Goal: Obtain resource: Download file/media

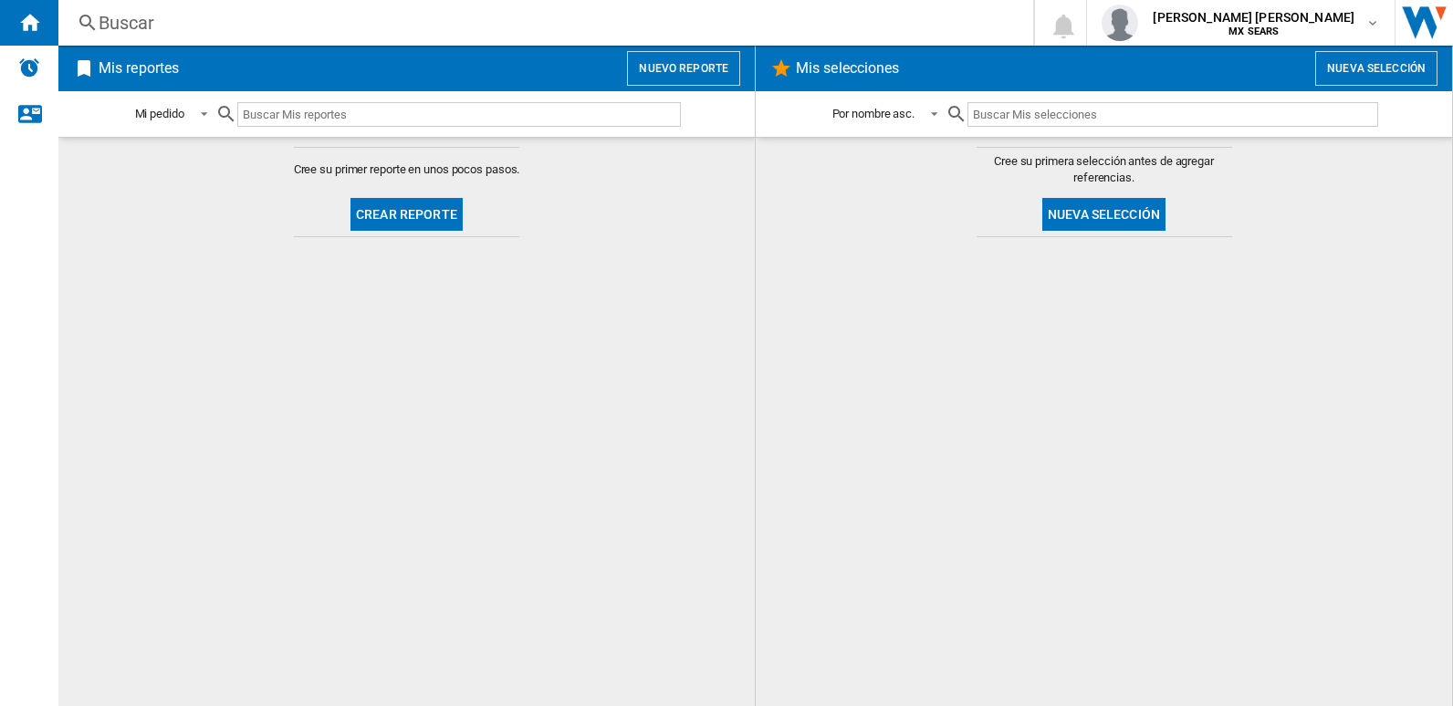
click at [410, 218] on button "Crear reporte" at bounding box center [406, 214] width 112 height 33
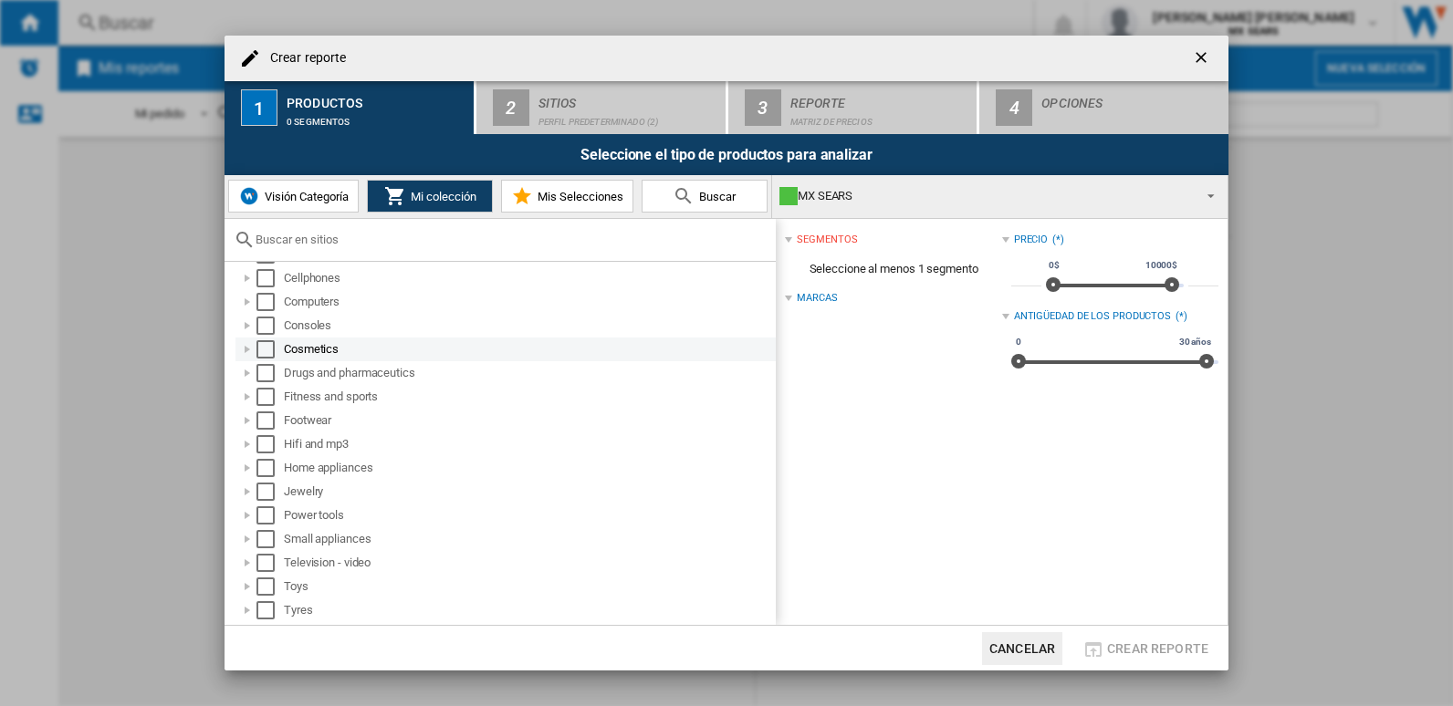
scroll to position [96, 0]
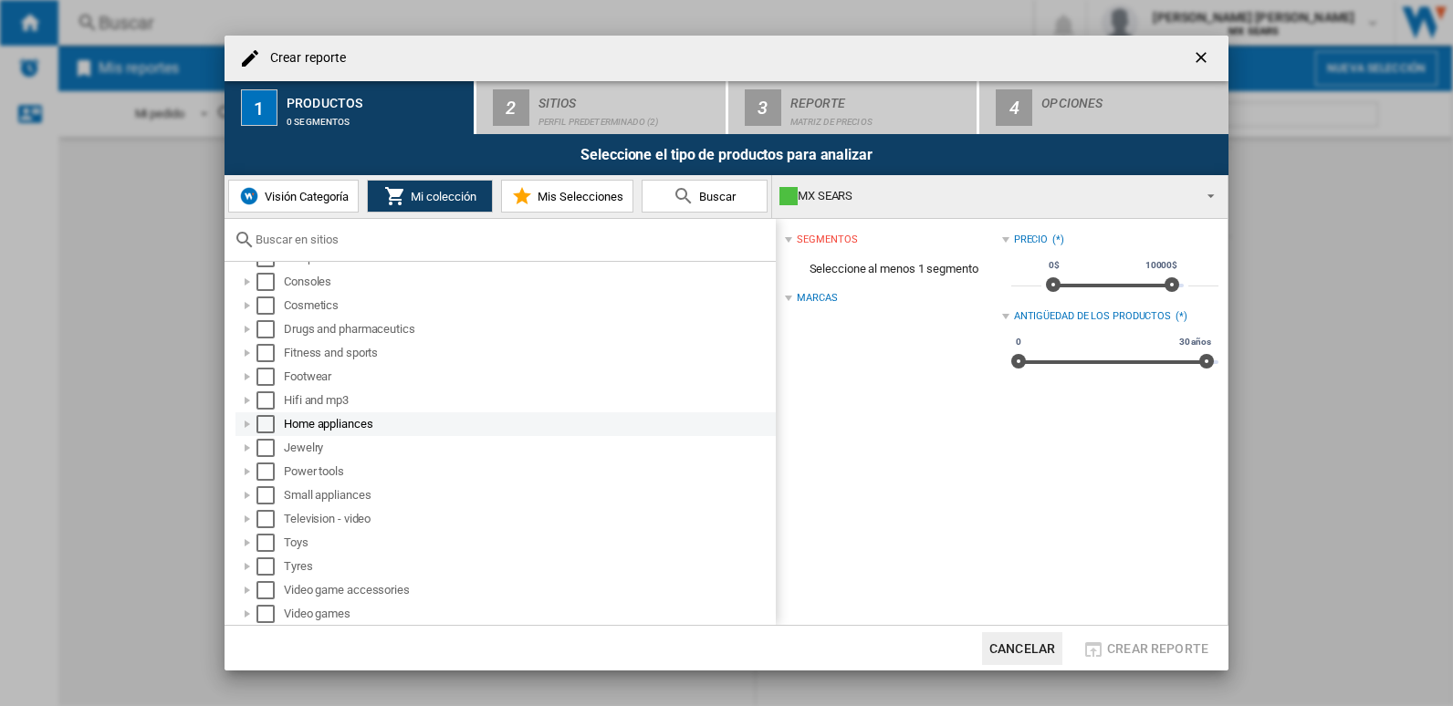
click at [251, 423] on div at bounding box center [247, 424] width 18 height 18
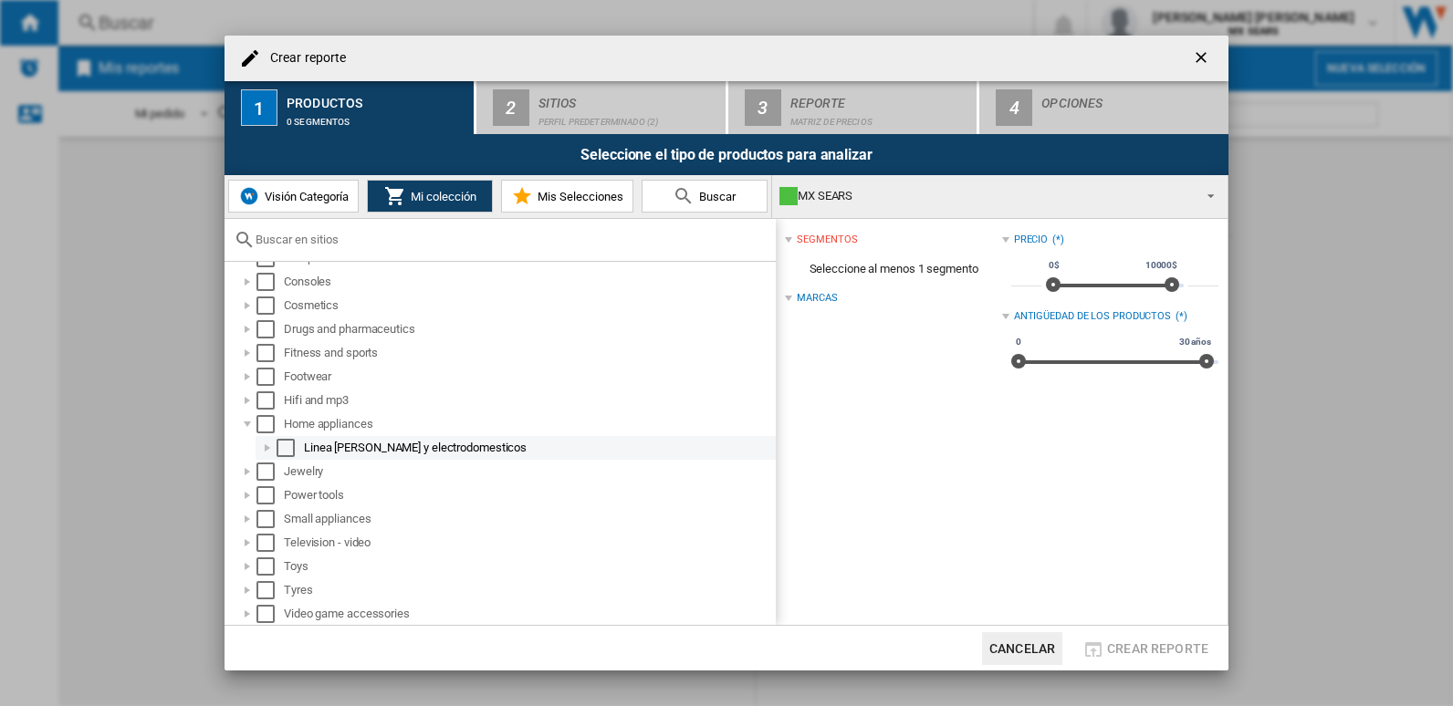
click at [271, 446] on div at bounding box center [267, 448] width 18 height 18
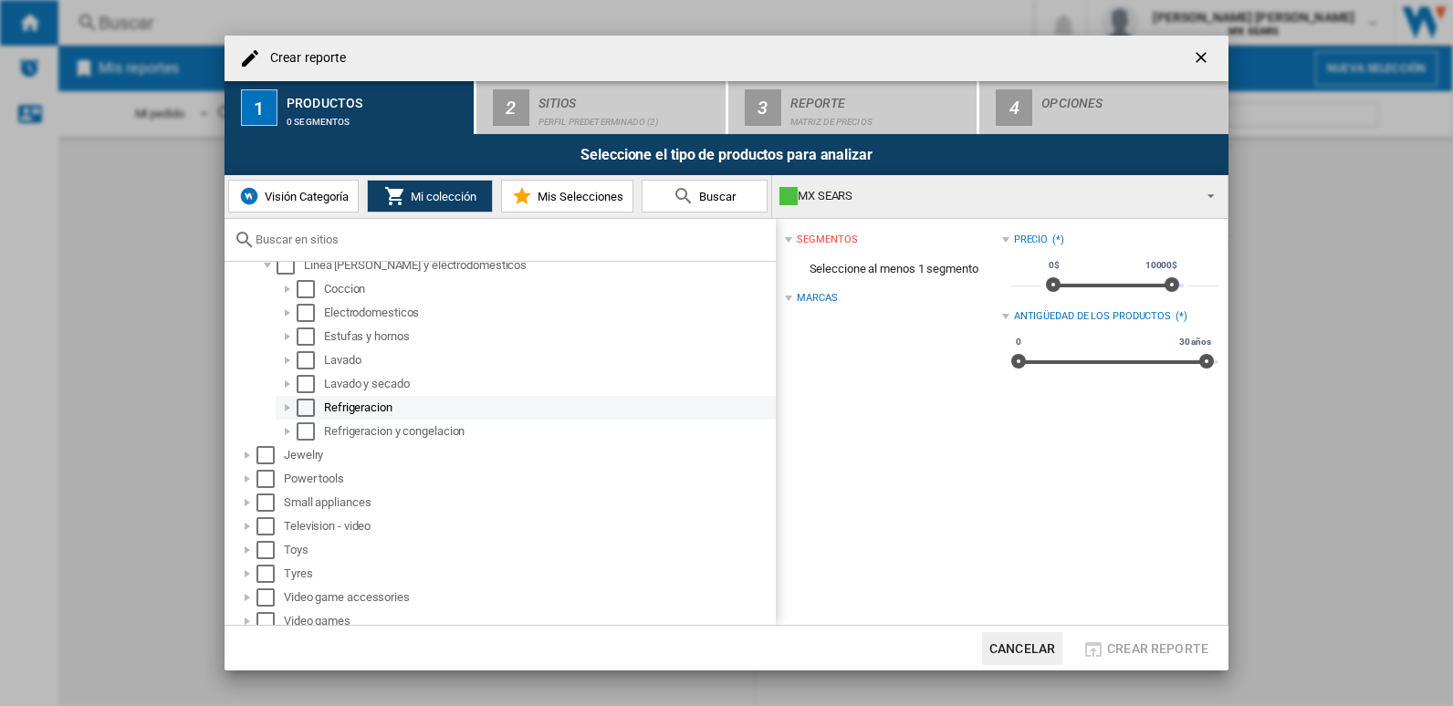
scroll to position [187, 0]
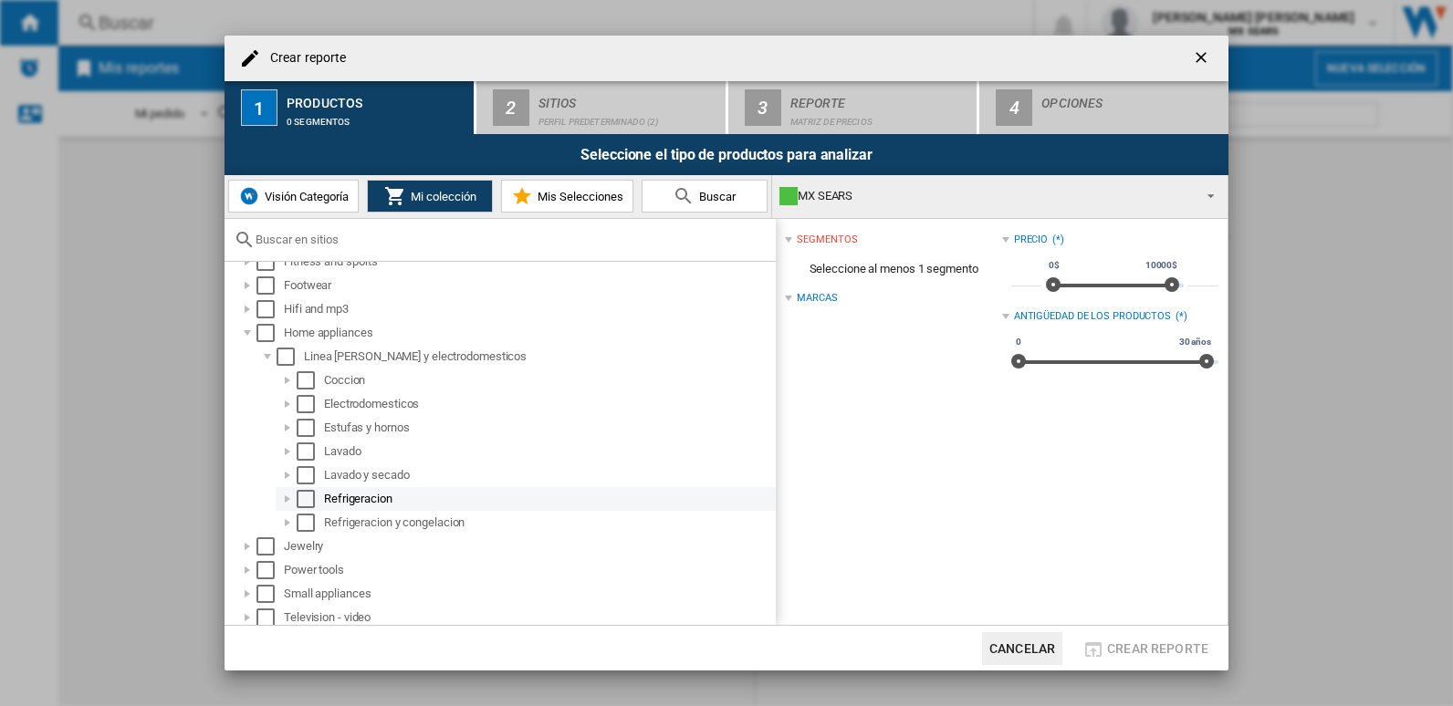
click at [318, 498] on md-checkbox "Select" at bounding box center [310, 499] width 27 height 18
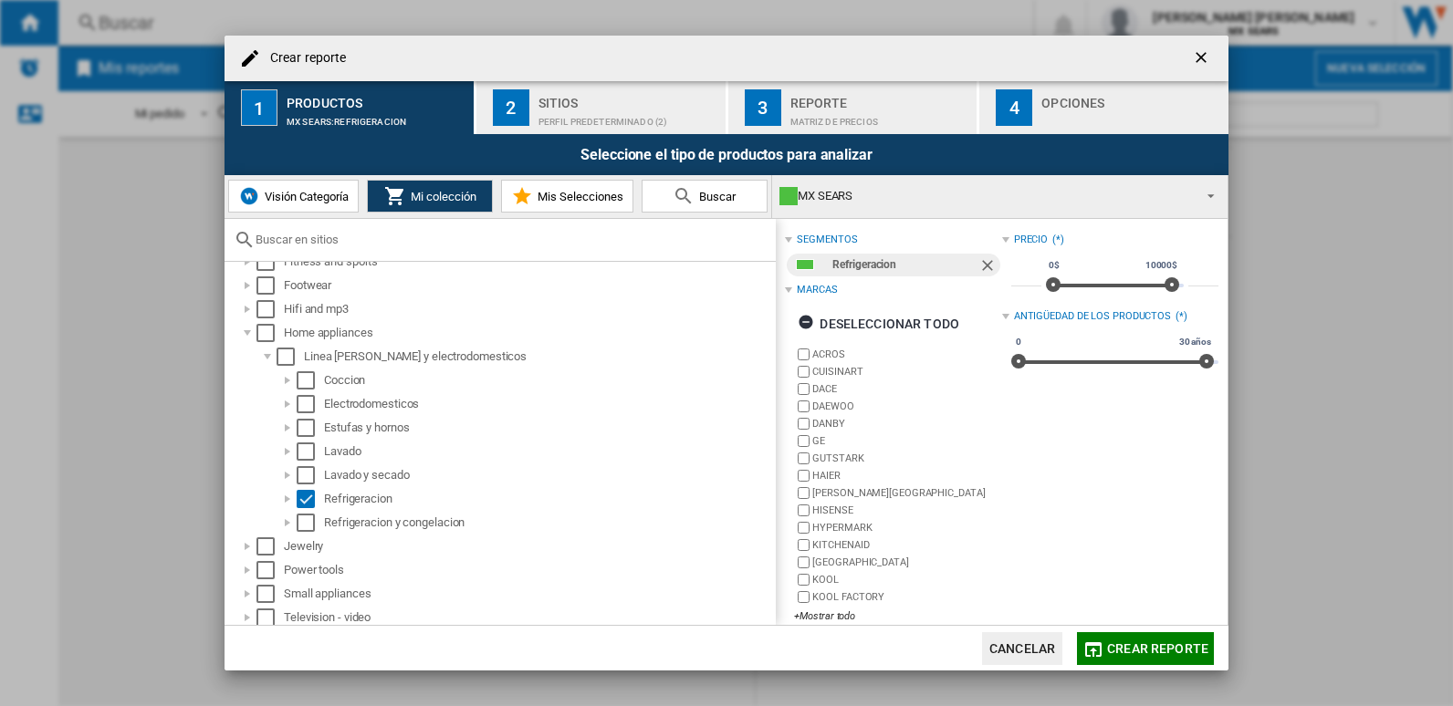
click at [1151, 645] on span "Crear reporte" at bounding box center [1157, 648] width 101 height 15
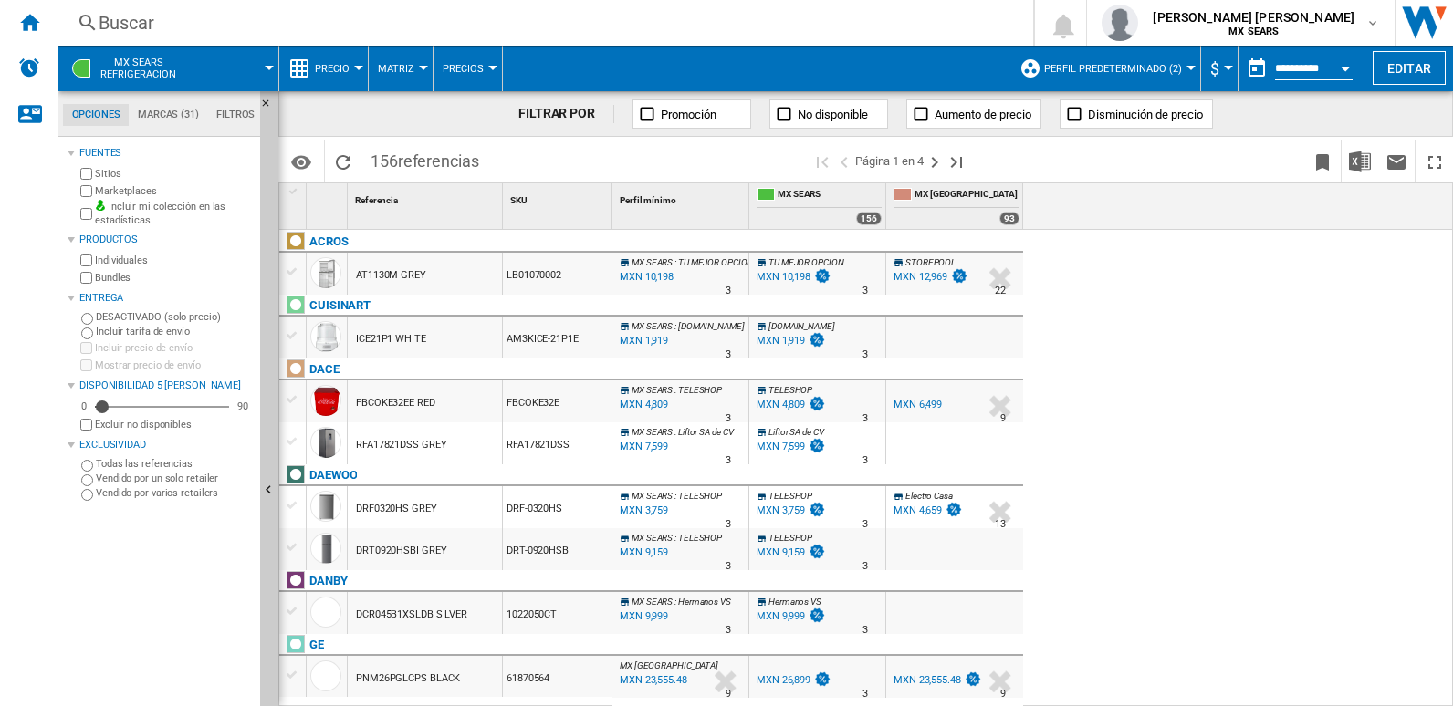
click at [130, 189] on label "Marketplaces" at bounding box center [174, 191] width 158 height 14
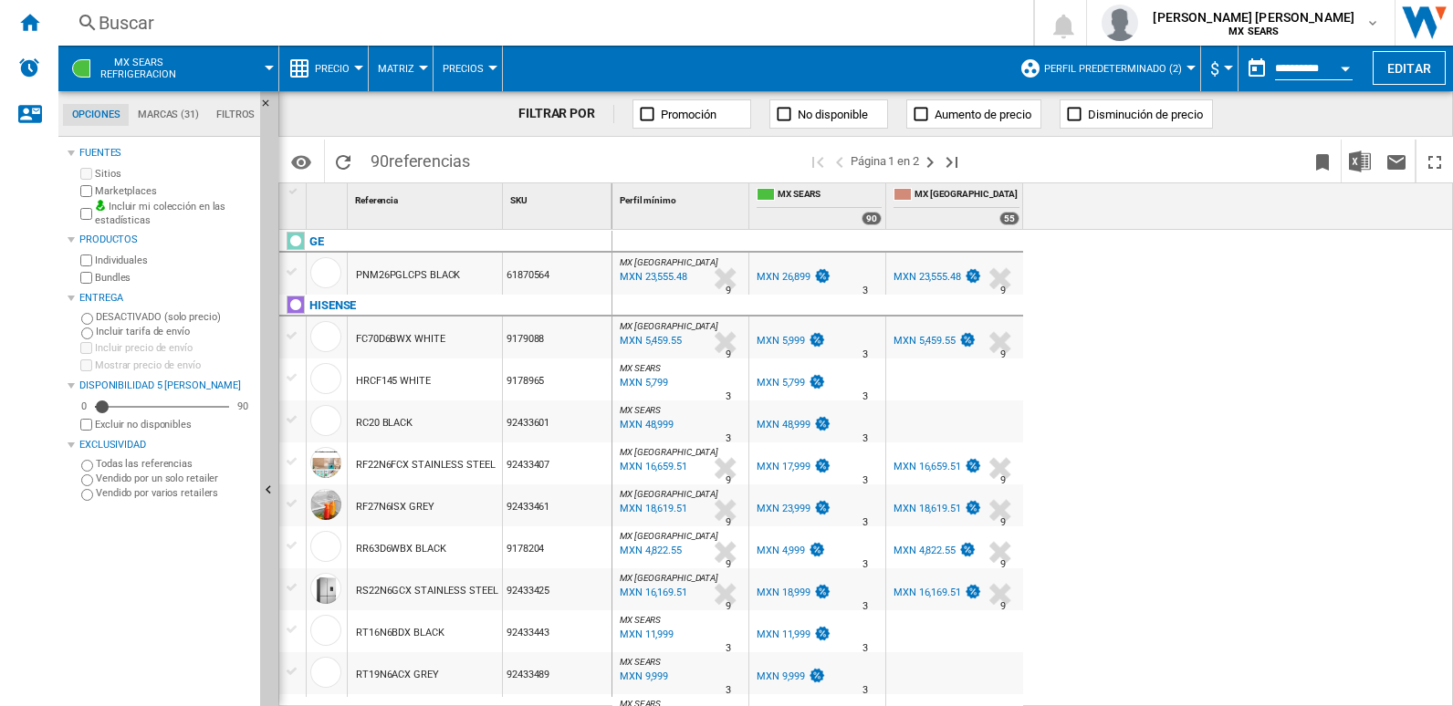
click at [1224, 63] on md-menu "$ Argentin Peso Australian Dollar balboa Bolivia [GEOGRAPHIC_DATA] Bulgarian le…" at bounding box center [1219, 69] width 37 height 46
click at [1214, 68] on span "$" at bounding box center [1214, 68] width 9 height 19
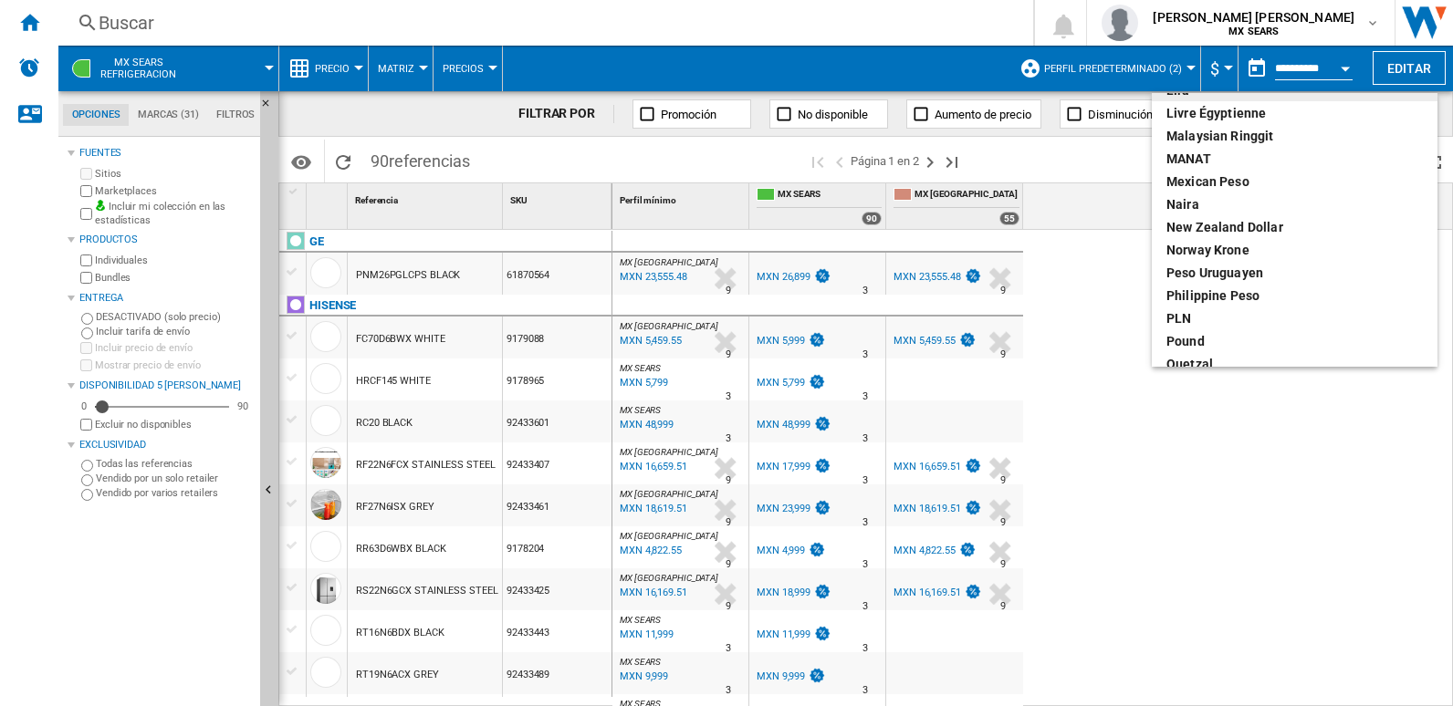
scroll to position [547, 0]
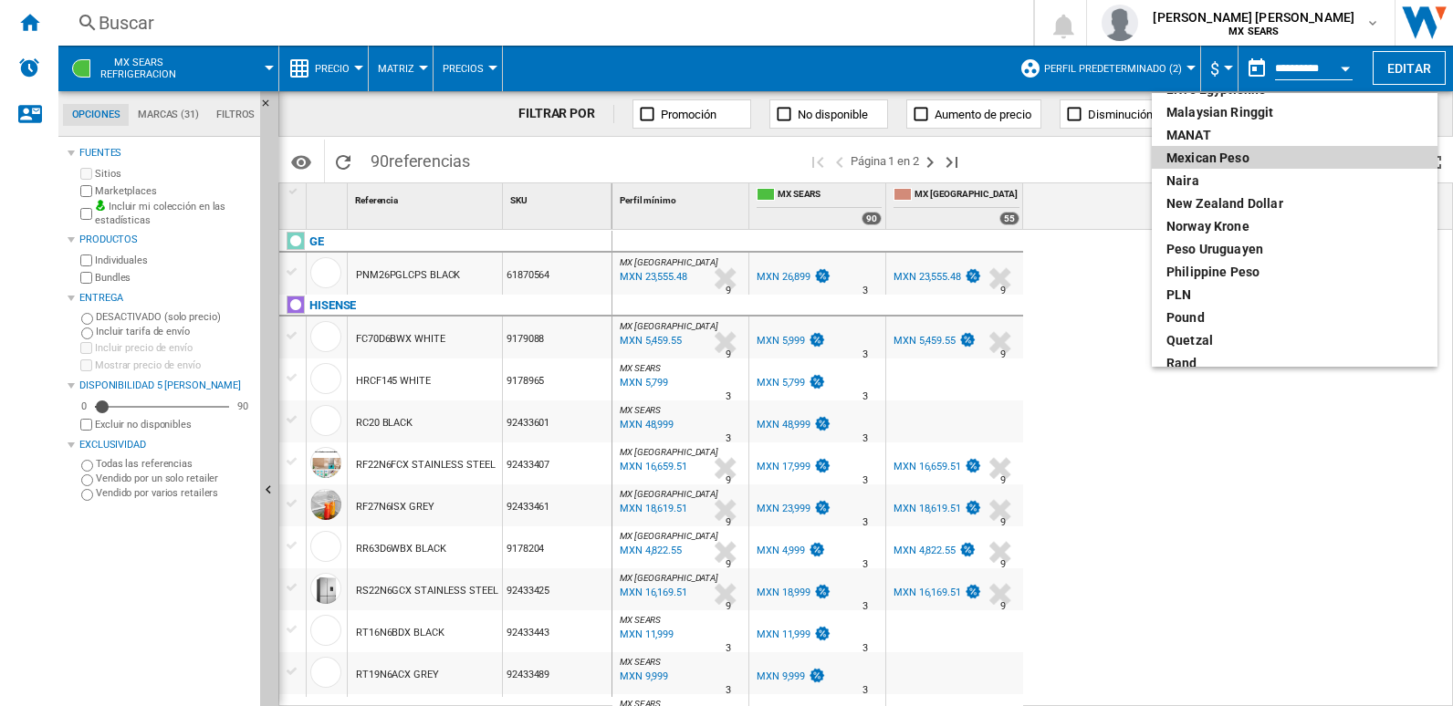
click at [1245, 157] on div "Mexican peso" at bounding box center [1294, 158] width 256 height 18
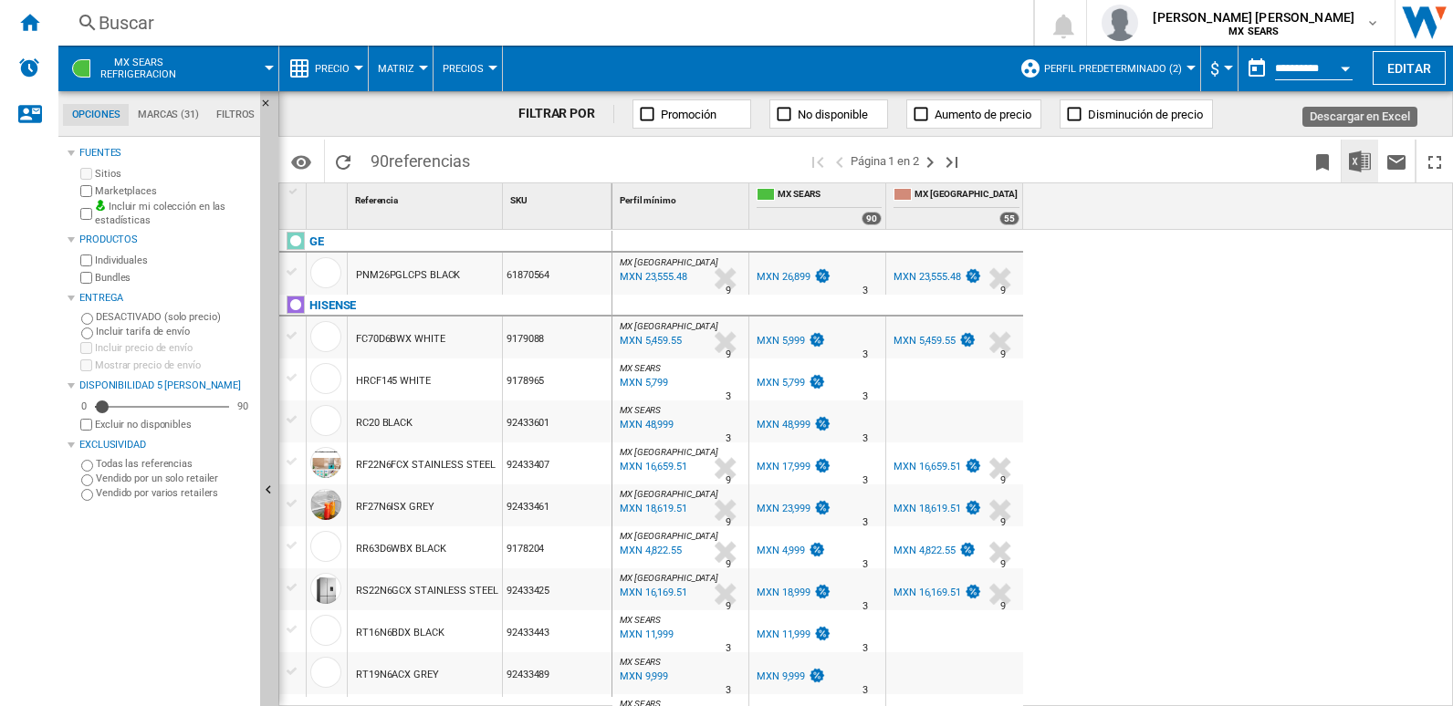
click at [1365, 159] on img "Descargar en Excel" at bounding box center [1360, 162] width 22 height 22
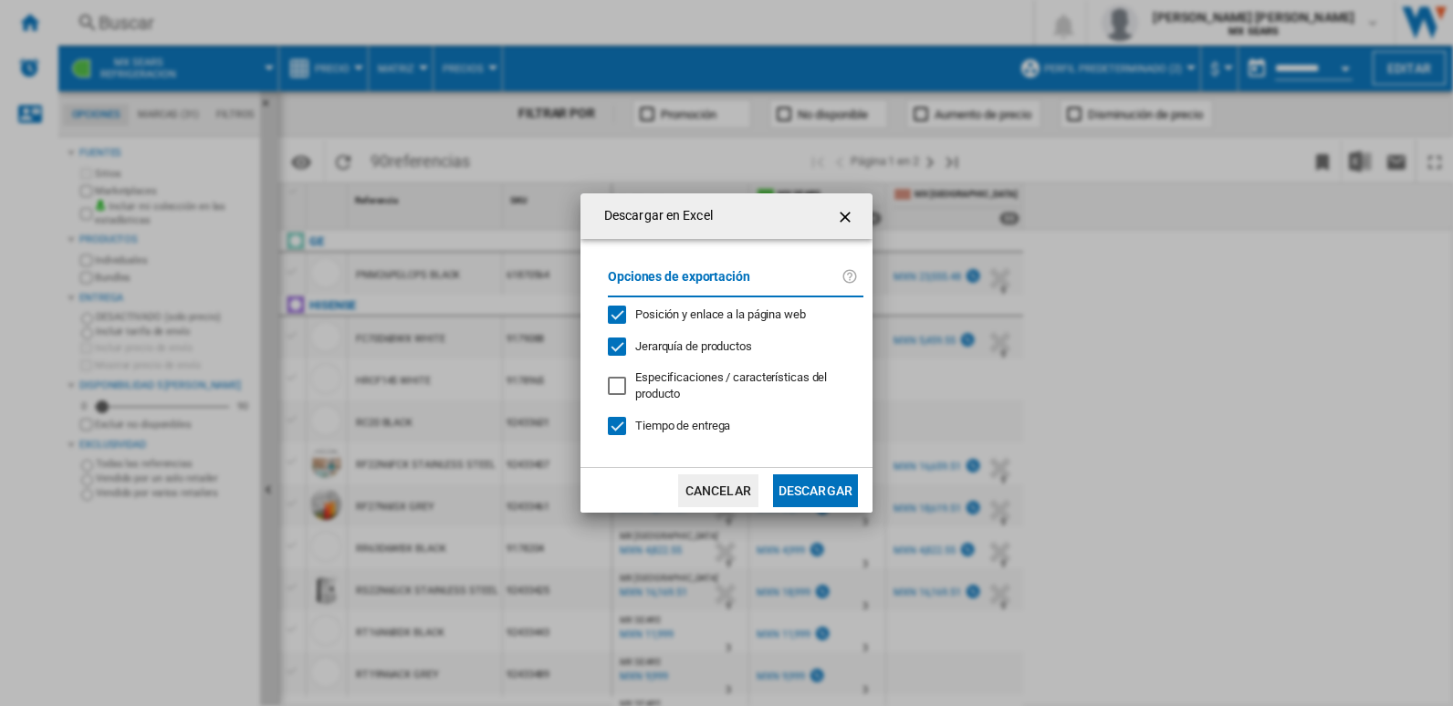
click at [709, 479] on button "Cancelar" at bounding box center [718, 490] width 80 height 33
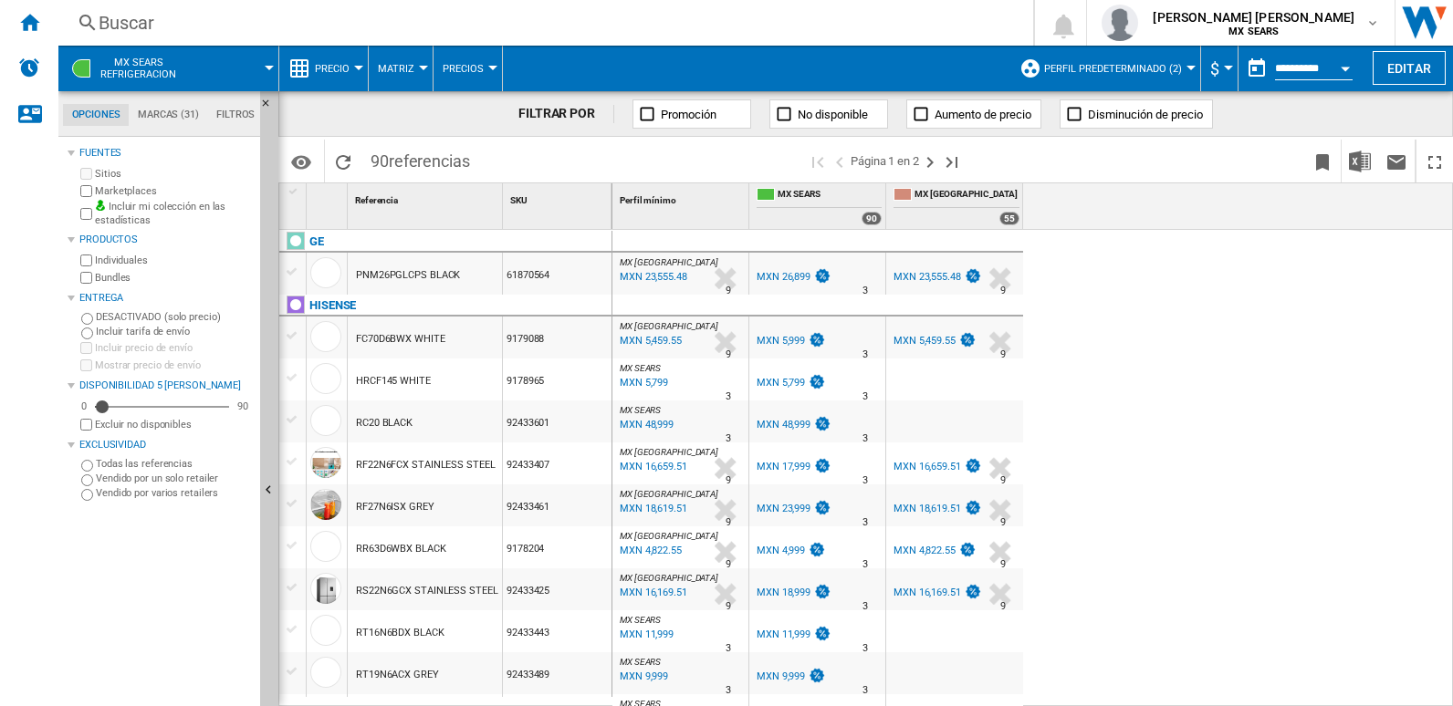
click at [1346, 67] on div "Open calendar" at bounding box center [1344, 69] width 9 height 5
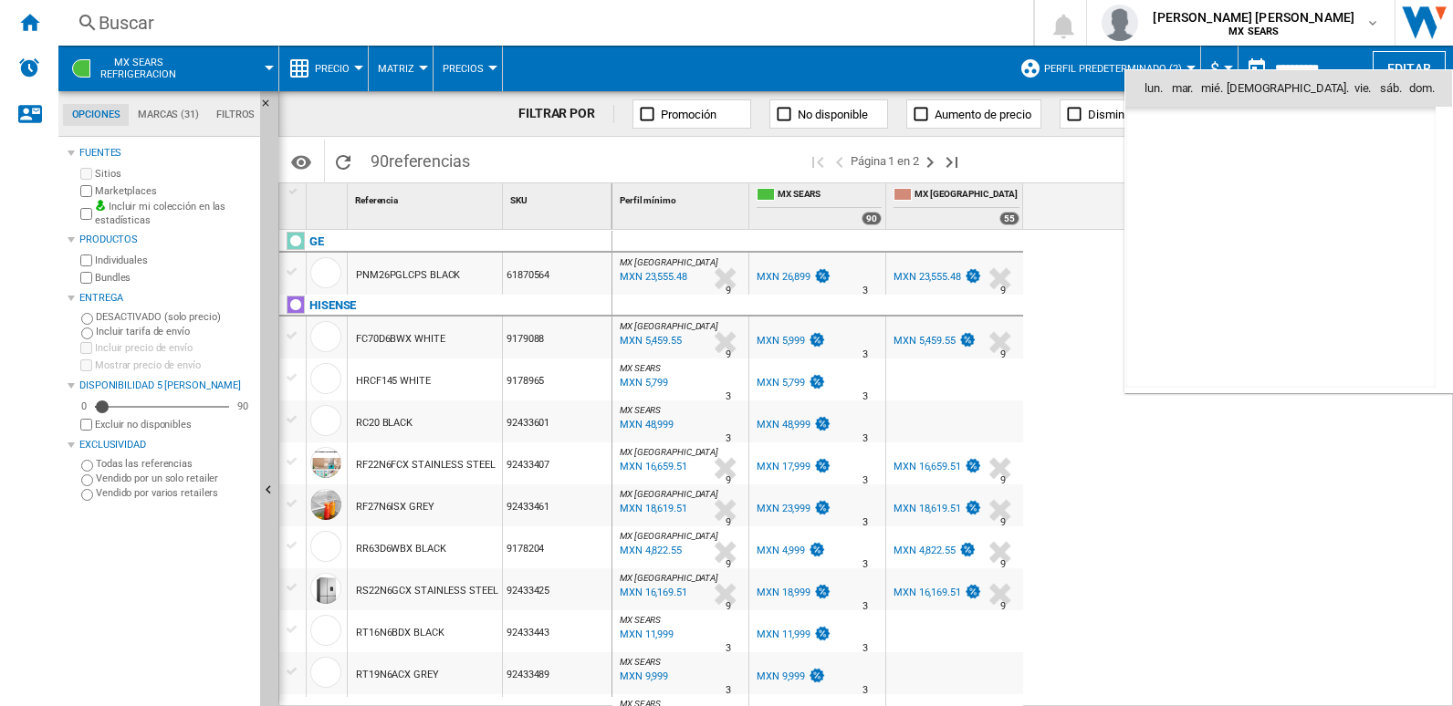
scroll to position [8704, 0]
click at [1346, 66] on div at bounding box center [726, 353] width 1453 height 706
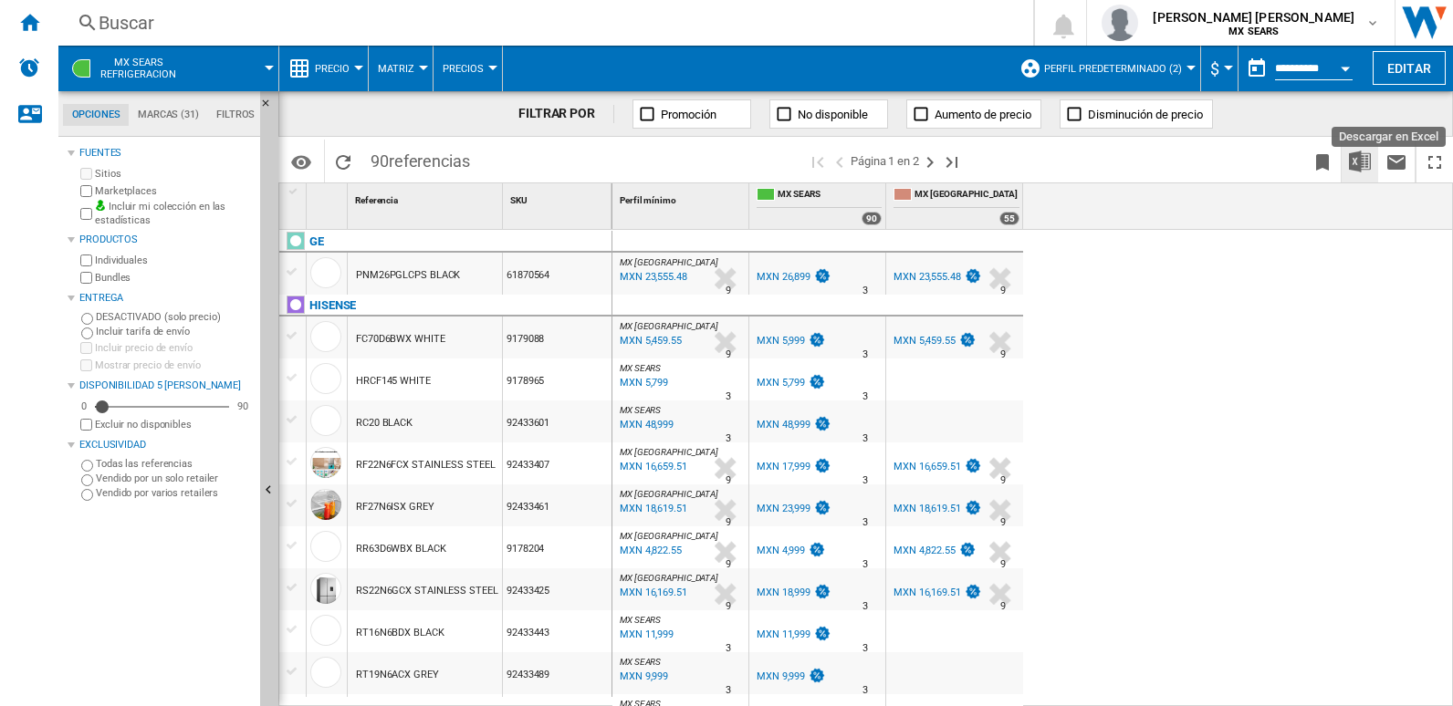
click at [1366, 166] on img "Descargar en Excel" at bounding box center [1360, 162] width 22 height 22
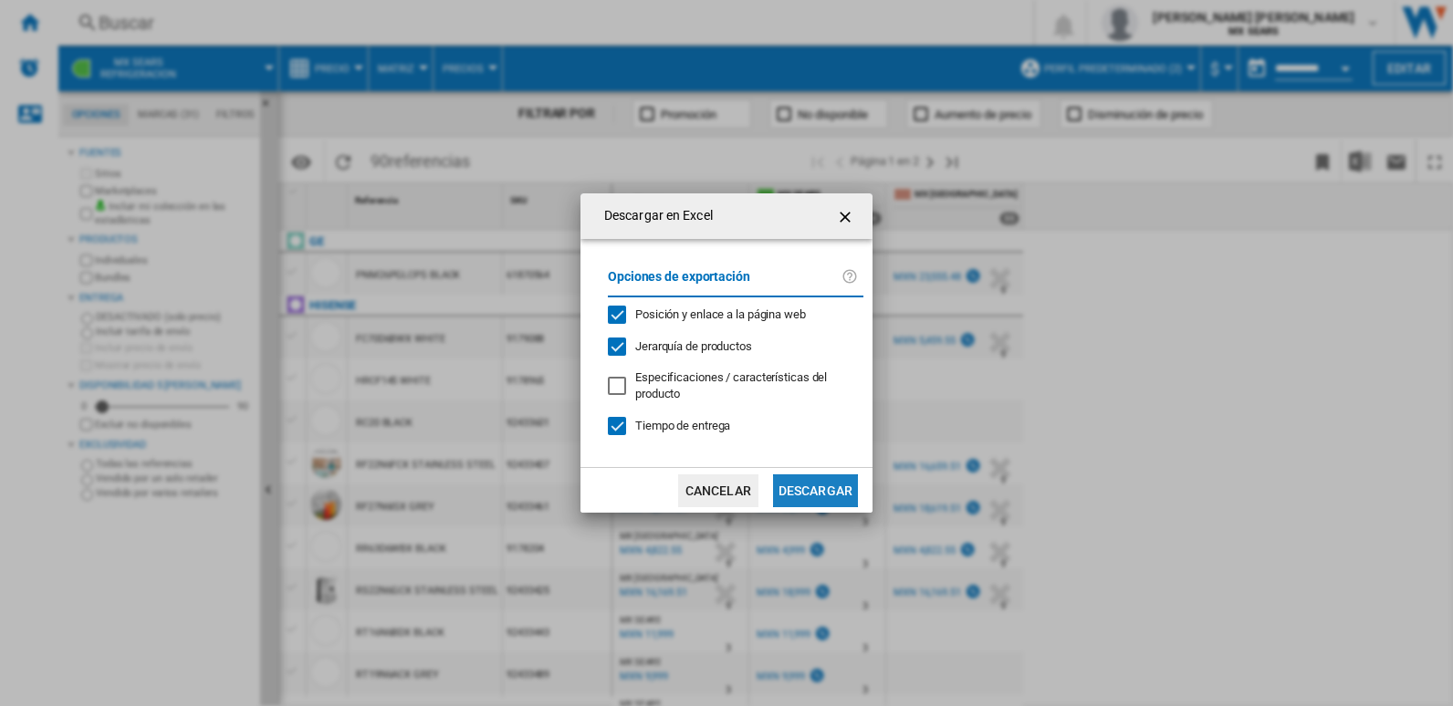
click at [838, 493] on button "Descargar" at bounding box center [815, 490] width 85 height 33
